Goal: Information Seeking & Learning: Learn about a topic

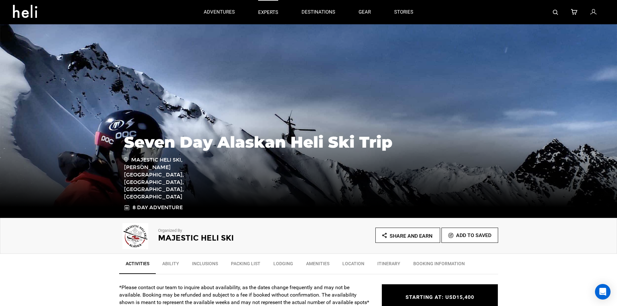
click at [269, 12] on p "experts" at bounding box center [268, 12] width 20 height 7
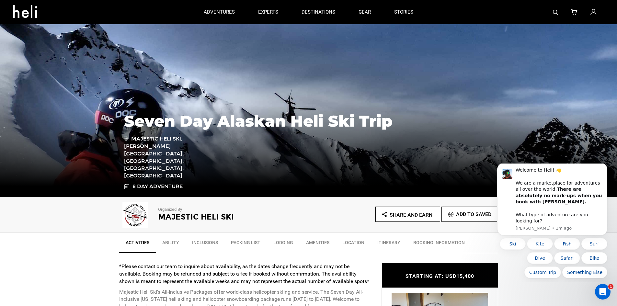
scroll to position [32, 0]
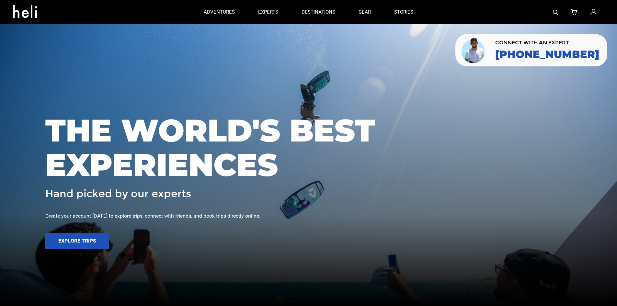
click at [557, 14] on img at bounding box center [555, 12] width 5 height 5
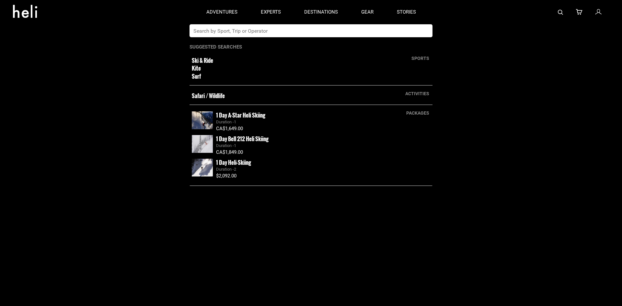
click at [324, 32] on input "text" at bounding box center [304, 30] width 230 height 13
type input "l"
type input "majestic"
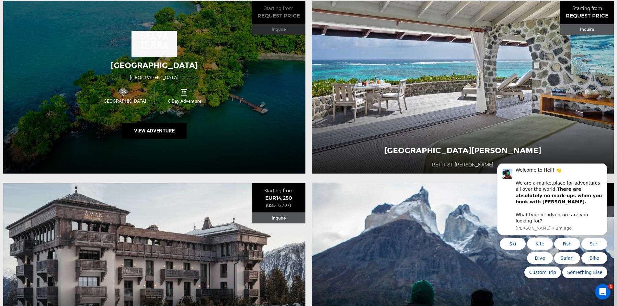
scroll to position [845, 0]
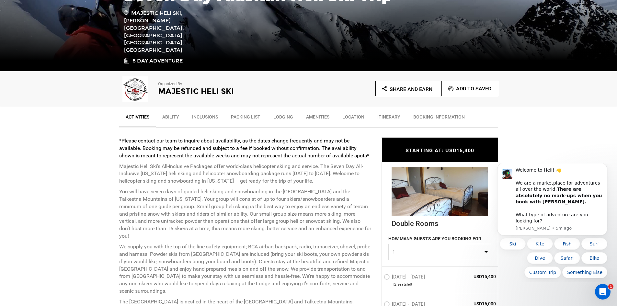
scroll to position [162, 0]
